Goal: Navigation & Orientation: Find specific page/section

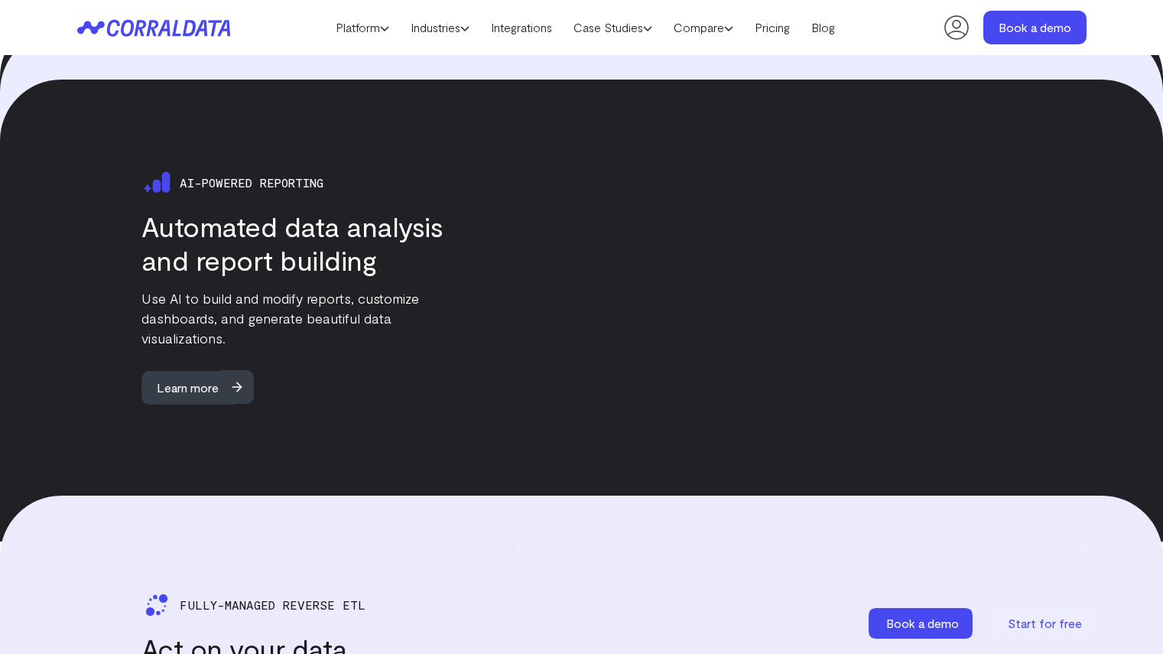
scroll to position [597, 0]
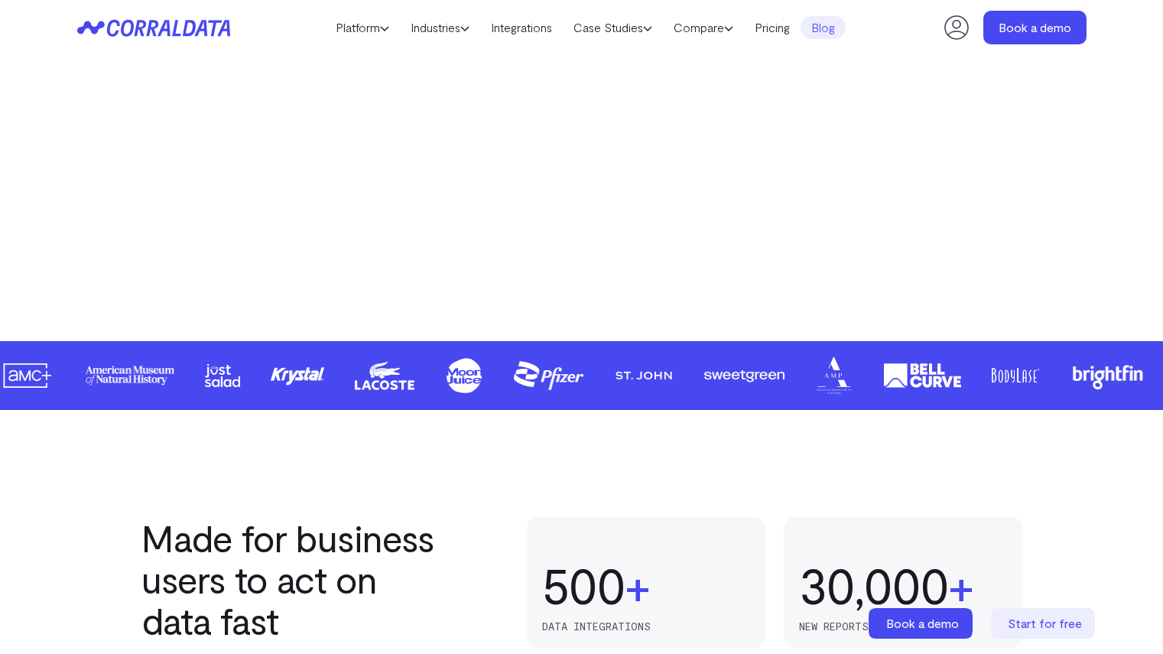
click at [836, 24] on link "Blog" at bounding box center [822, 27] width 45 height 23
